Goal: Task Accomplishment & Management: Use online tool/utility

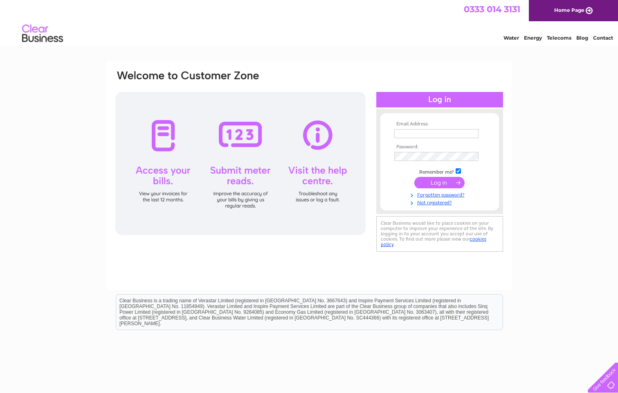
type input "accounts@reuseshop.org.uk"
click at [443, 180] on input "submit" at bounding box center [439, 182] width 50 height 11
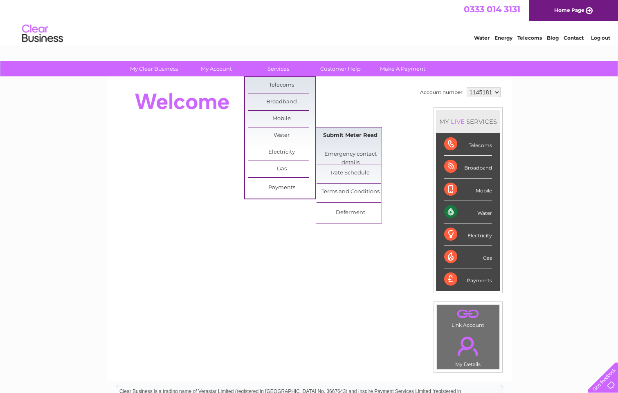
click at [342, 132] on link "Submit Meter Read" at bounding box center [350, 136] width 67 height 16
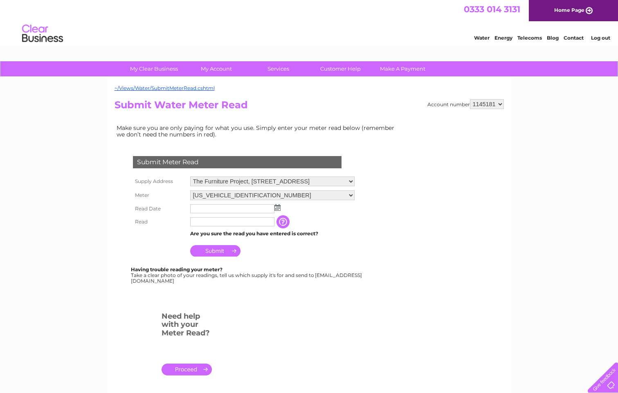
click at [278, 208] on img at bounding box center [277, 208] width 6 height 7
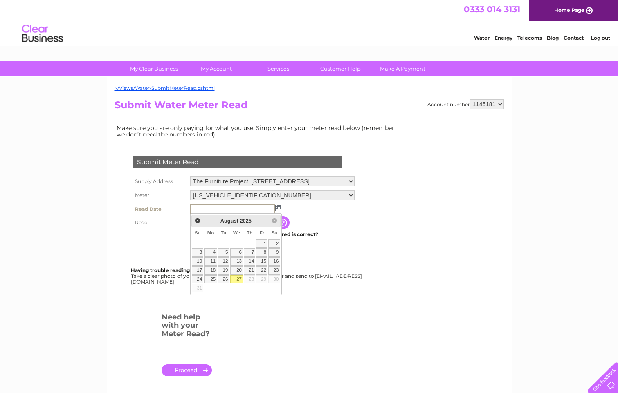
click at [236, 278] on link "27" at bounding box center [236, 280] width 13 height 8
type input "[DATE]"
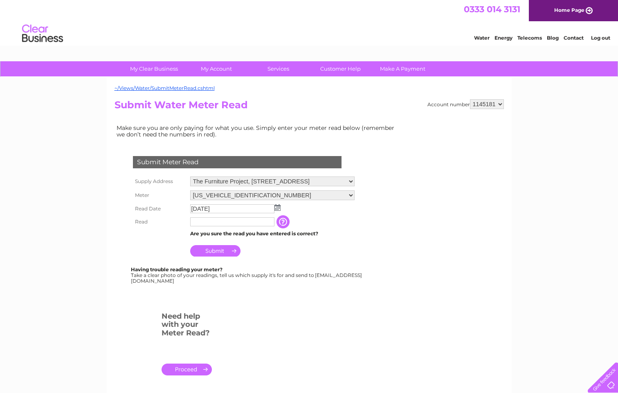
click at [235, 223] on input "text" at bounding box center [232, 222] width 84 height 9
click at [235, 223] on input "text" at bounding box center [232, 223] width 85 height 10
click at [225, 254] on input "Submit" at bounding box center [215, 251] width 50 height 11
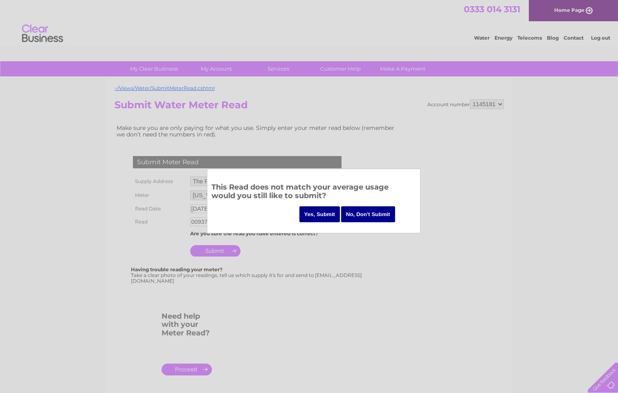
click at [375, 238] on div at bounding box center [309, 196] width 618 height 393
click at [376, 210] on input "No, Don't Submit" at bounding box center [368, 215] width 54 height 16
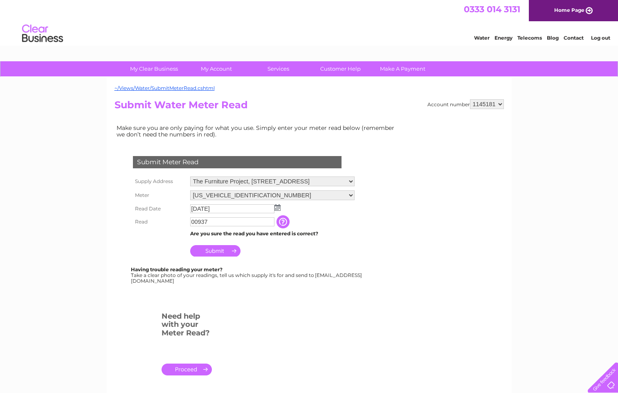
click at [402, 304] on div "Account number 1145181 Submit Water Meter Read Make sure you are only paying fo…" at bounding box center [309, 249] width 389 height 300
click at [243, 226] on input "00937" at bounding box center [232, 223] width 85 height 10
type input "00948"
click at [230, 252] on input "Submit" at bounding box center [215, 251] width 50 height 11
